Goal: Find specific page/section: Find specific page/section

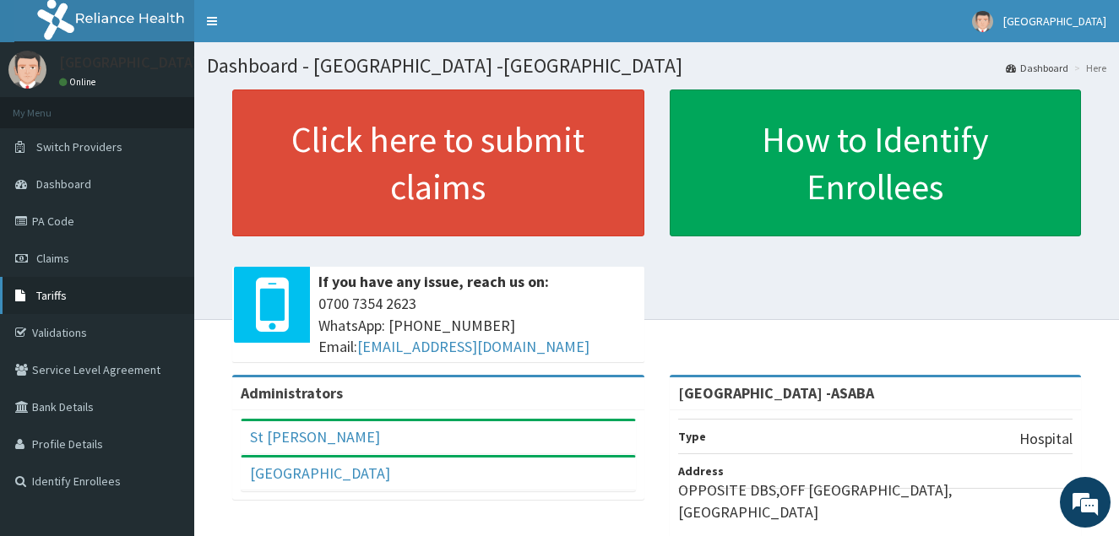
click at [56, 283] on link "Tariffs" at bounding box center [97, 295] width 194 height 37
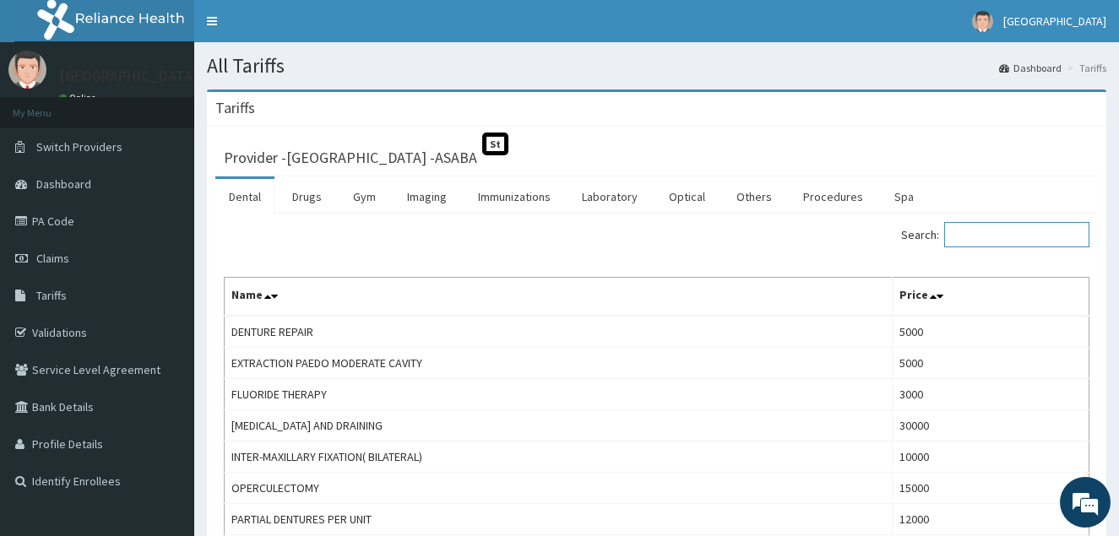
click at [972, 239] on input "Search:" at bounding box center [1016, 234] width 145 height 25
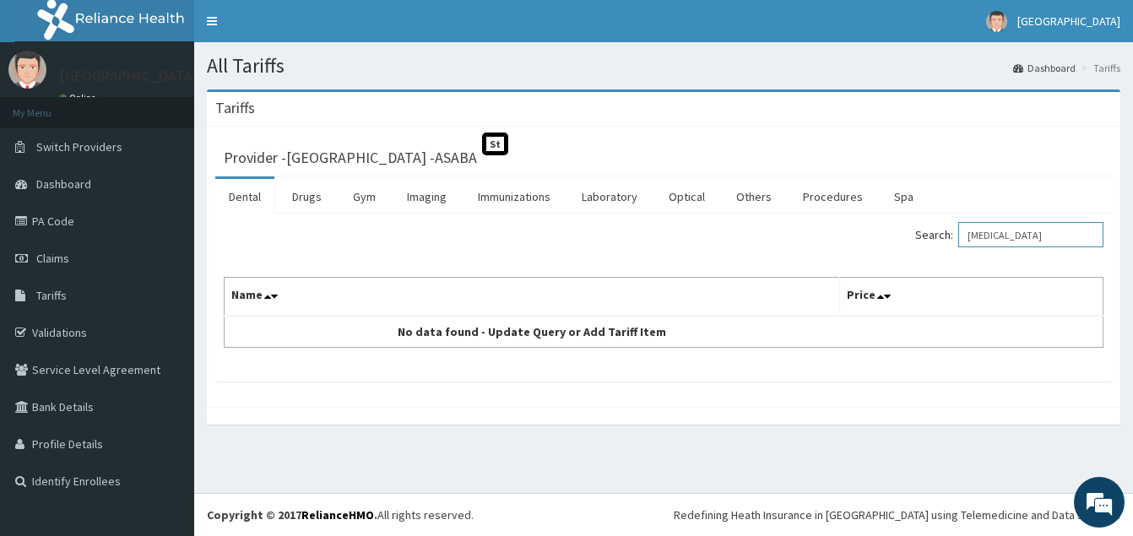
click at [1071, 238] on input "hepatitis b" at bounding box center [1030, 234] width 145 height 25
type input "h"
type input "b"
type input "scan"
click at [57, 264] on span "Claims" at bounding box center [52, 258] width 33 height 15
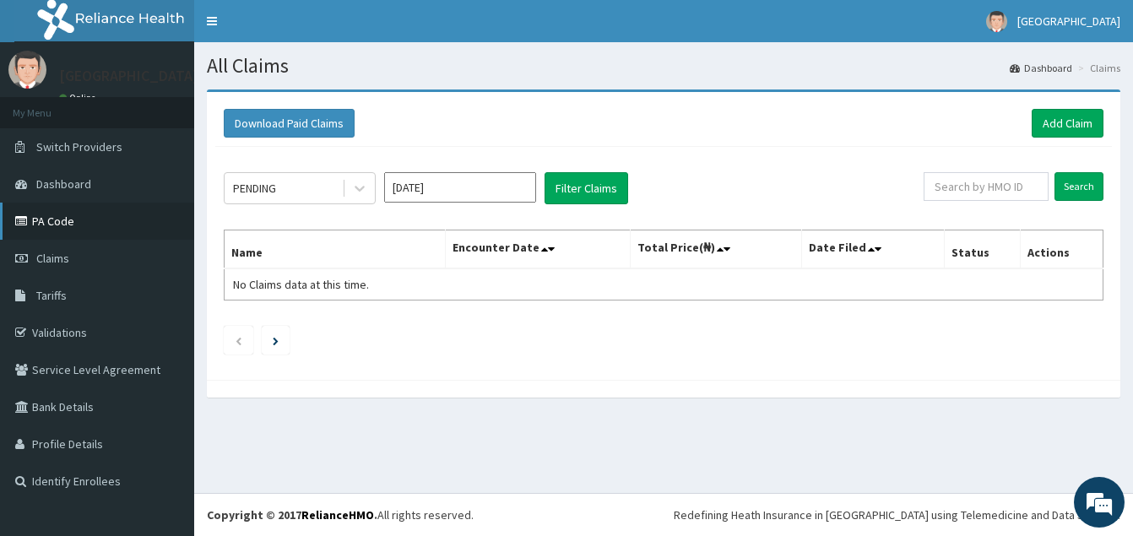
click at [48, 220] on link "PA Code" at bounding box center [97, 221] width 194 height 37
click at [1023, 185] on input "text" at bounding box center [986, 186] width 125 height 29
type input "hepatitis b"
click at [1054, 172] on input "Search" at bounding box center [1078, 186] width 49 height 29
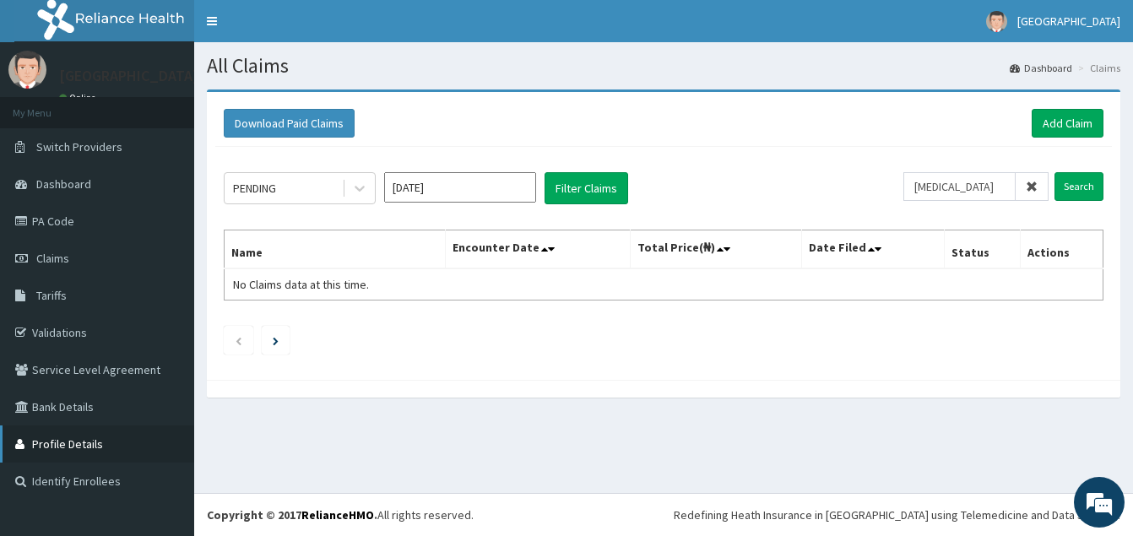
click at [71, 433] on link "Profile Details" at bounding box center [97, 443] width 194 height 37
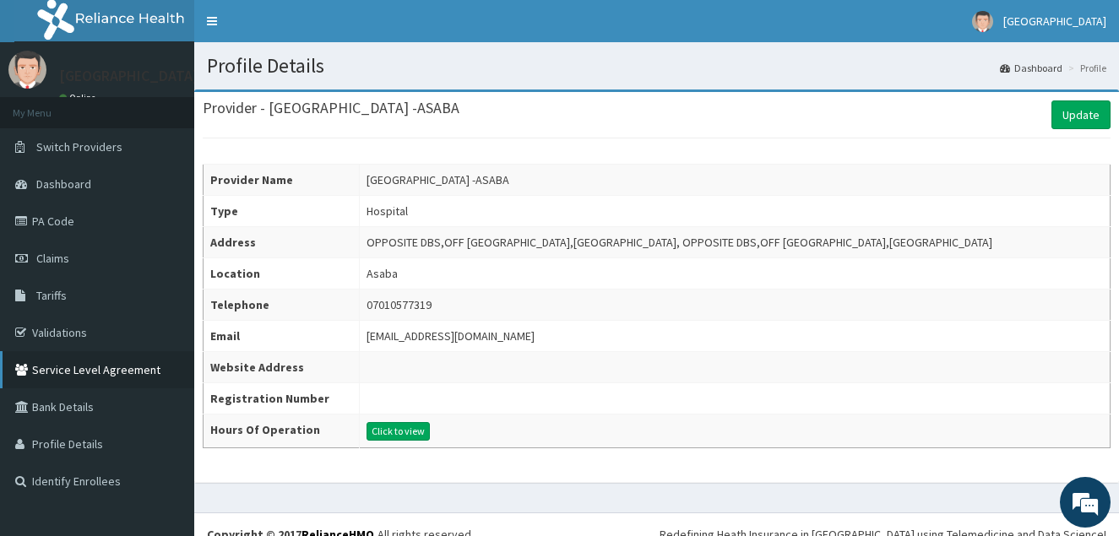
click at [54, 359] on link "Service Level Agreement" at bounding box center [97, 369] width 194 height 37
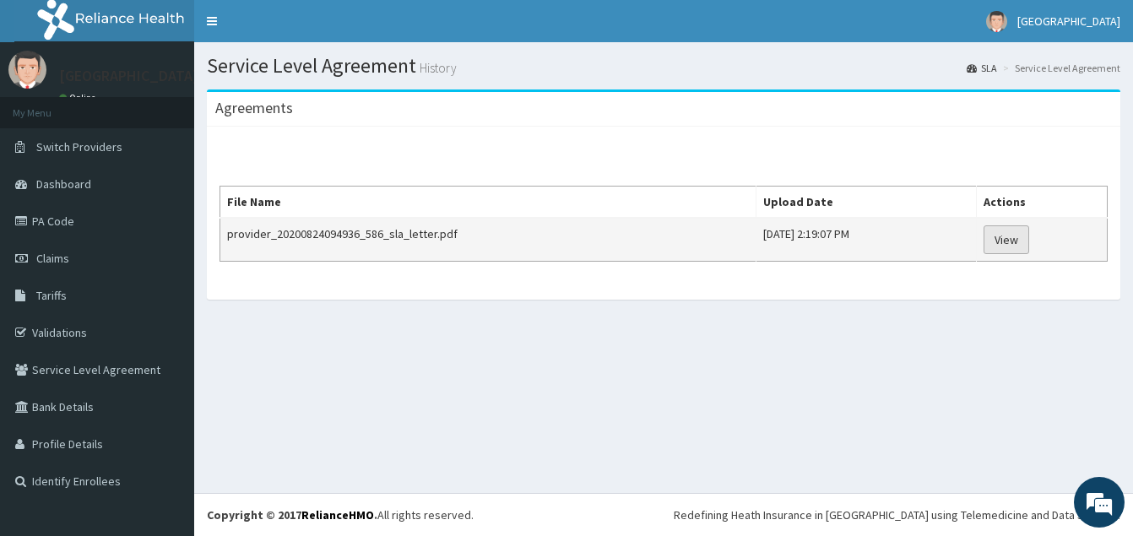
click at [1017, 233] on link "View" at bounding box center [1006, 239] width 46 height 29
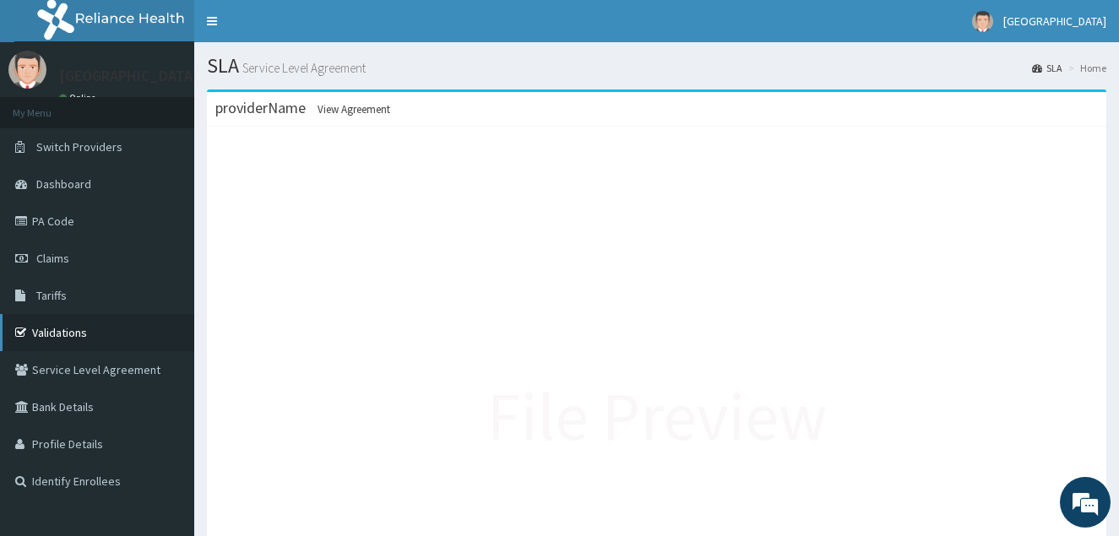
click at [45, 325] on link "Validations" at bounding box center [97, 332] width 194 height 37
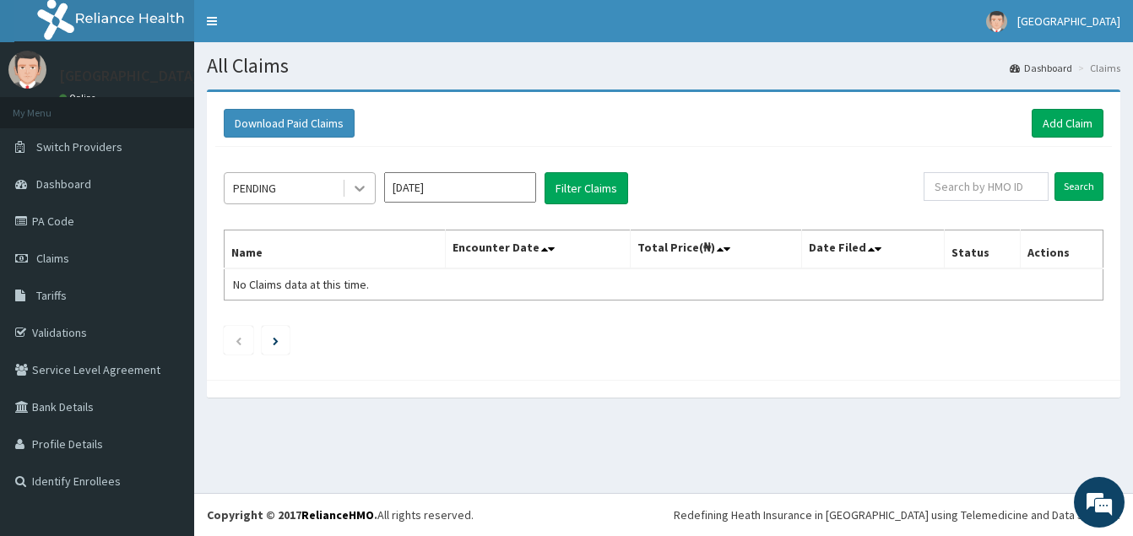
click at [351, 193] on icon at bounding box center [359, 188] width 17 height 17
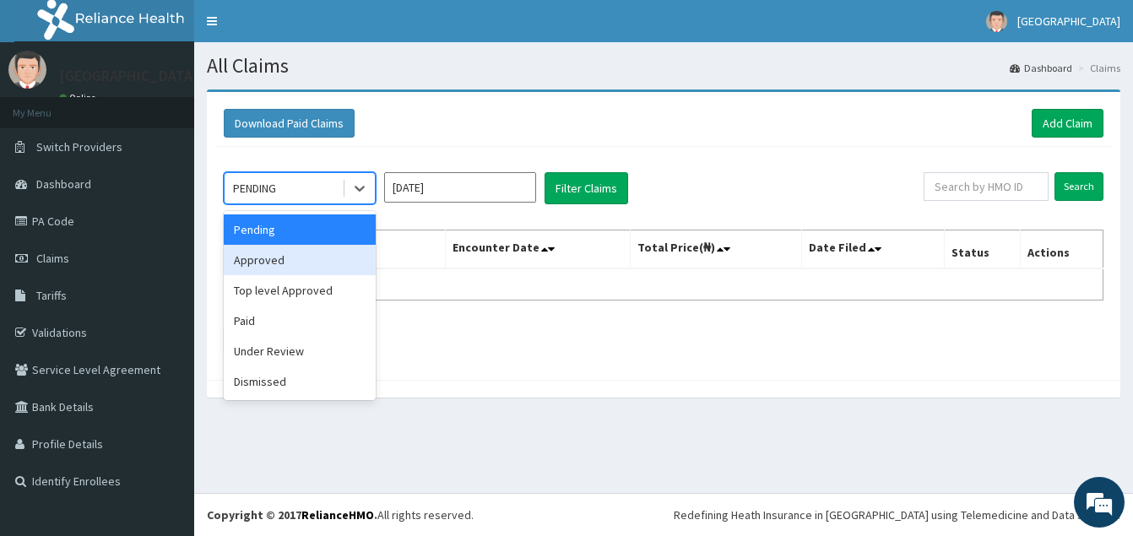
click at [719, 185] on div "option Approved focused, 2 of 6. 6 results available. Use Up and Down to choose…" at bounding box center [574, 188] width 700 height 32
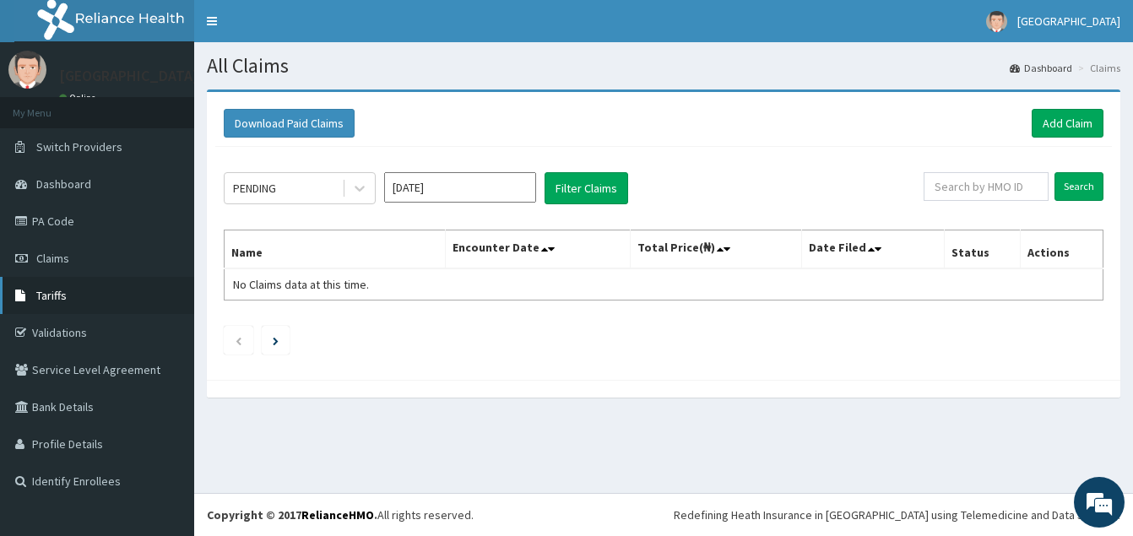
click at [36, 297] on span "Tariffs" at bounding box center [51, 295] width 30 height 15
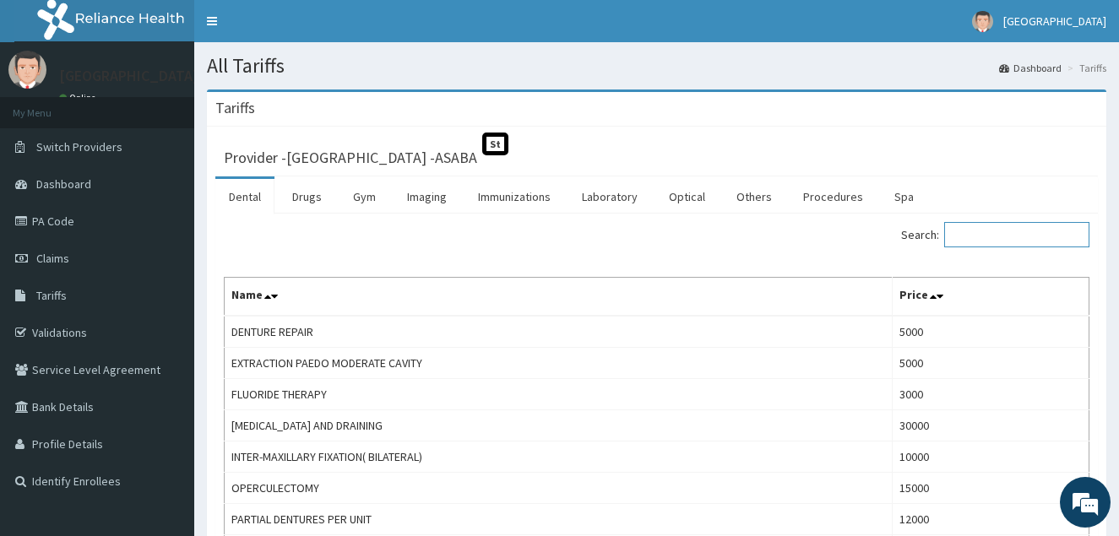
click at [1004, 234] on input "Search:" at bounding box center [1016, 234] width 145 height 25
click at [95, 210] on link "PA Code" at bounding box center [97, 221] width 194 height 37
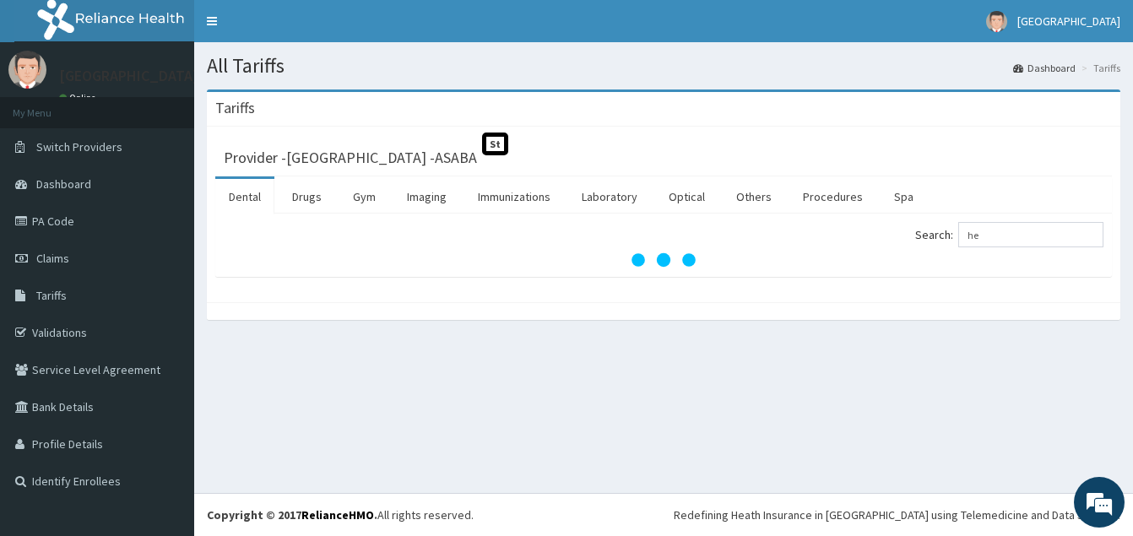
type input "h"
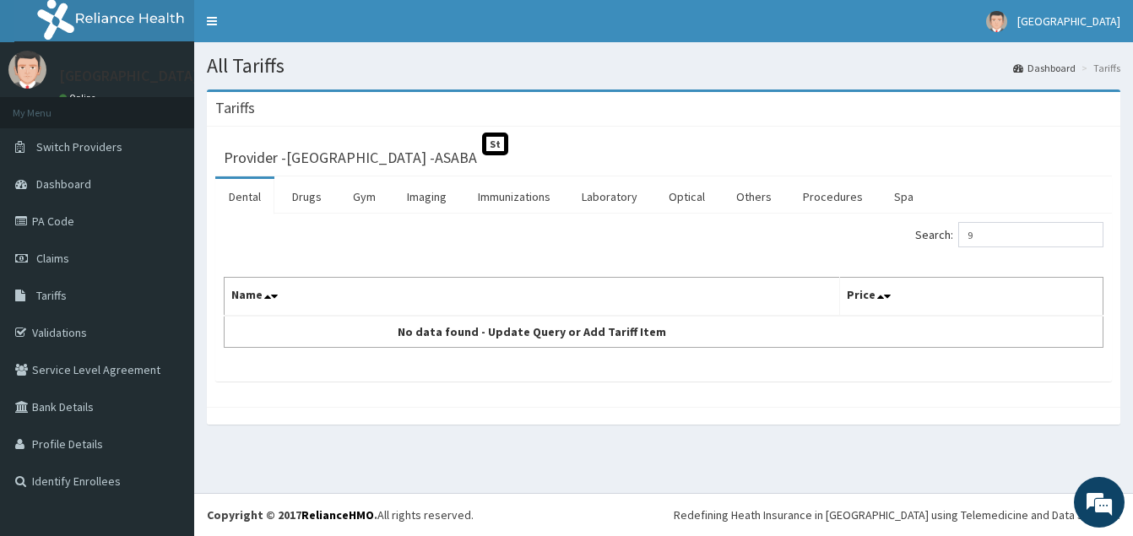
click at [986, 231] on input "9" at bounding box center [1030, 234] width 145 height 25
type input "9"
